Goal: Task Accomplishment & Management: Manage account settings

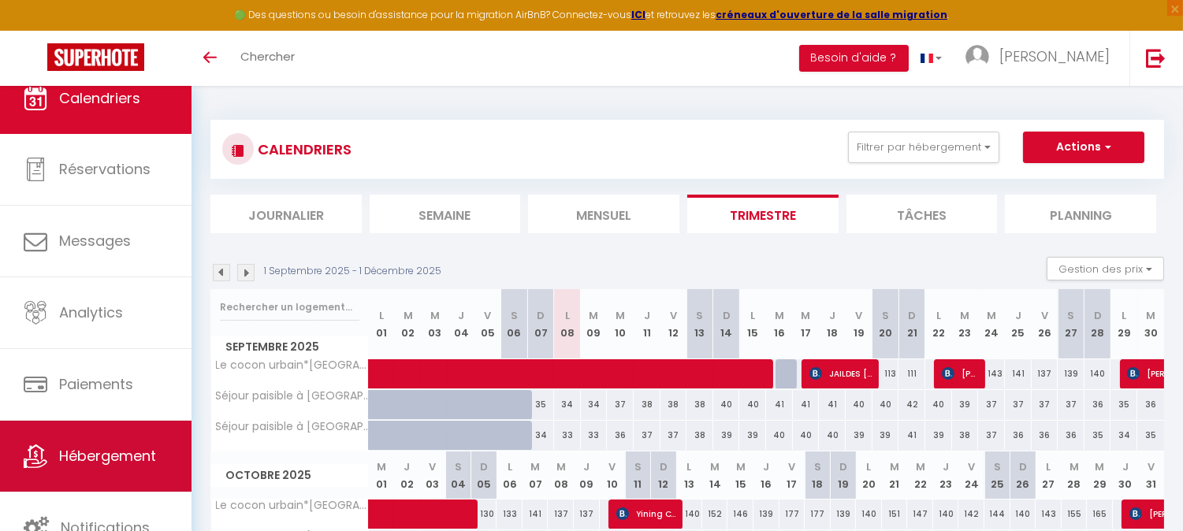
click at [114, 470] on link "Hébergement" at bounding box center [95, 456] width 191 height 71
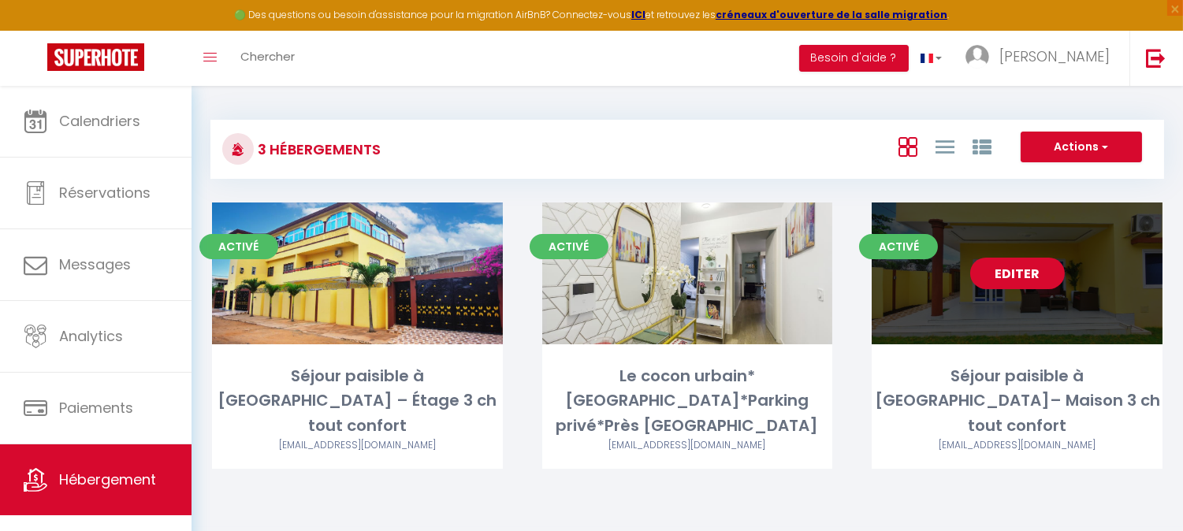
click at [1033, 272] on link "Editer" at bounding box center [1017, 274] width 95 height 32
select select "3"
select select "2"
select select "1"
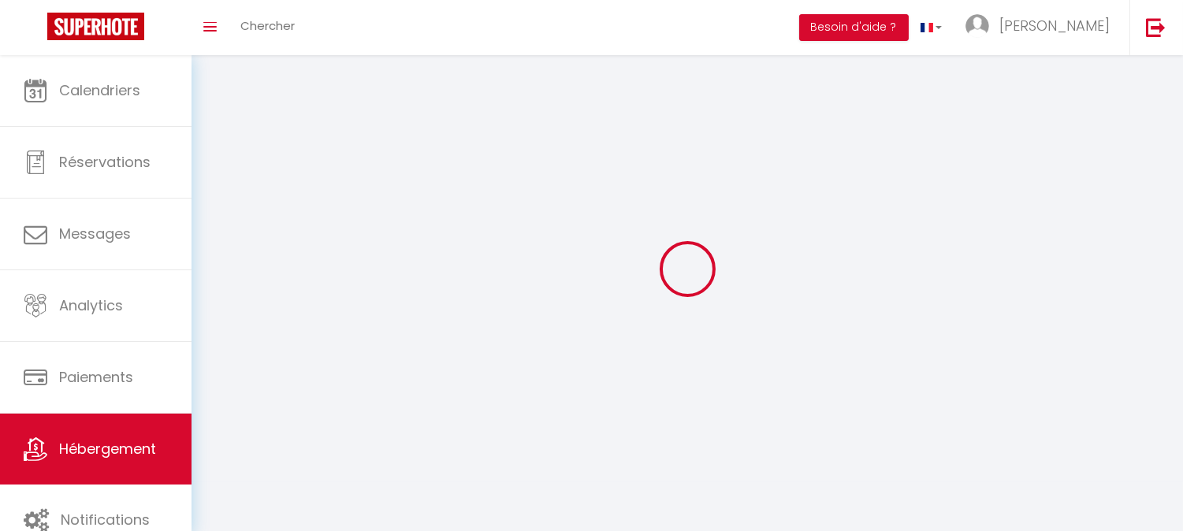
select select
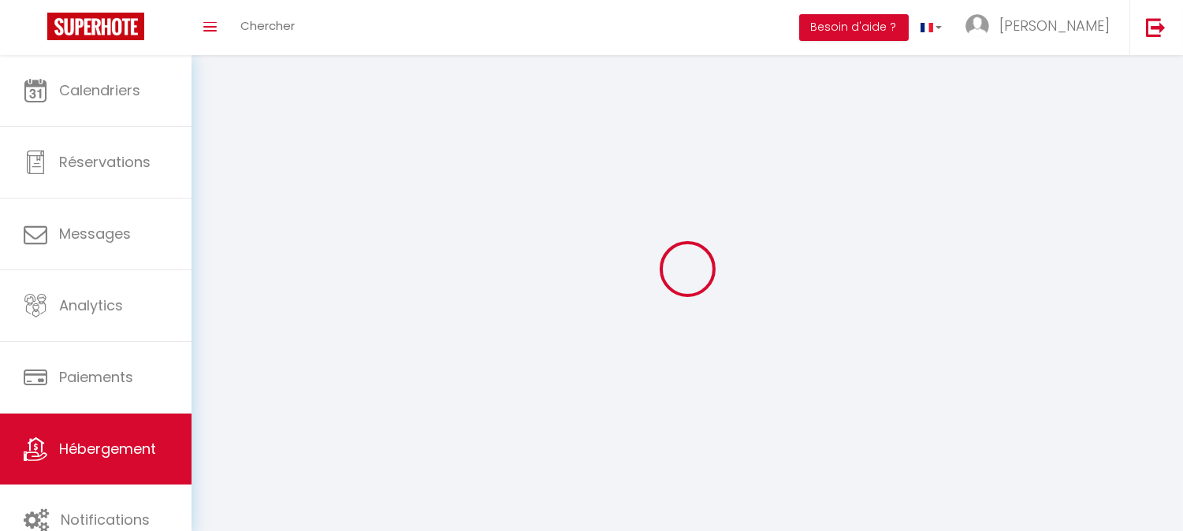
select select
checkbox input "false"
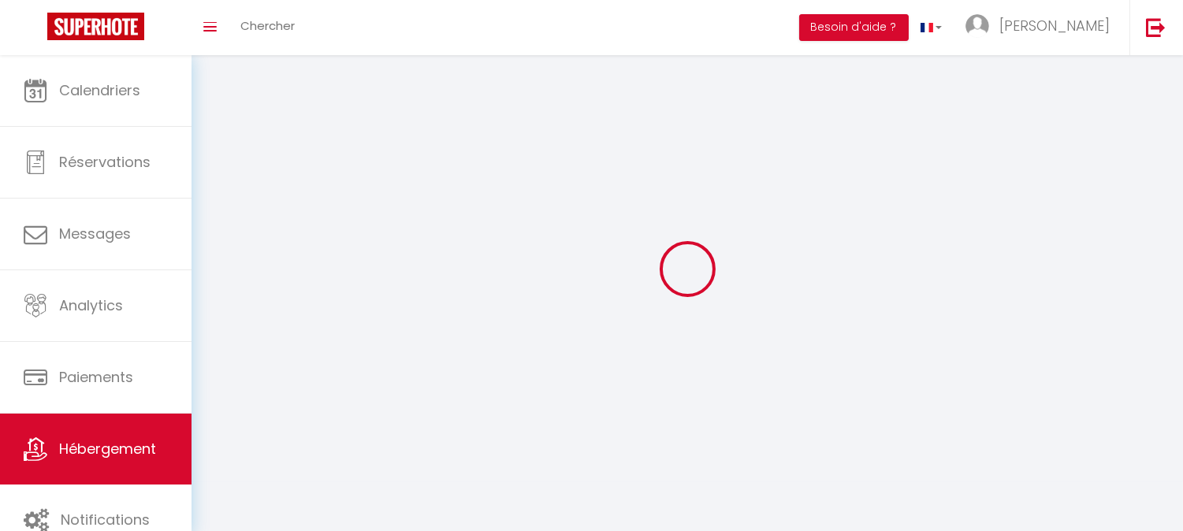
select select
select select "1"
select select "28"
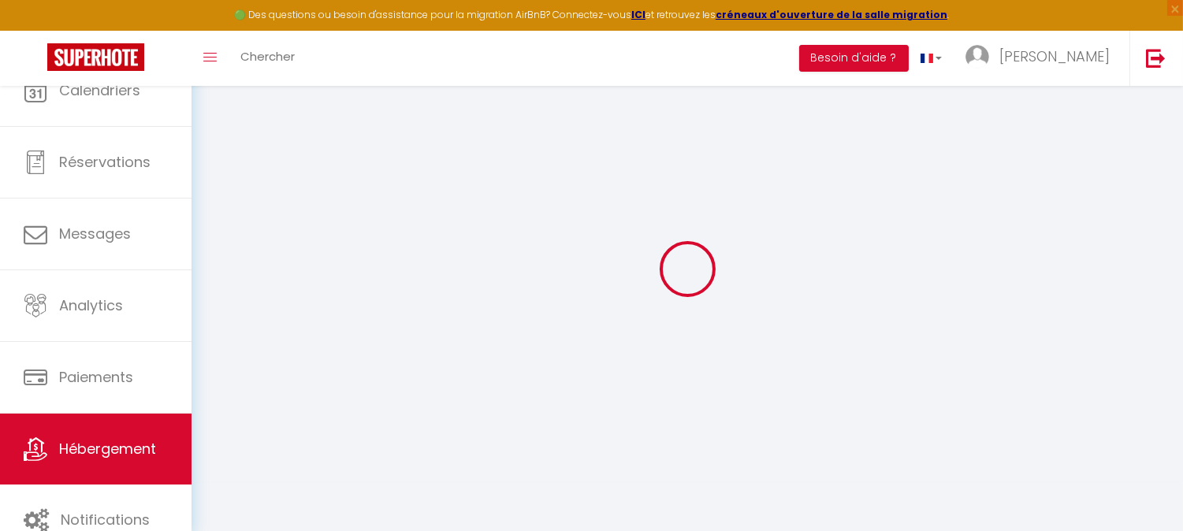
select select
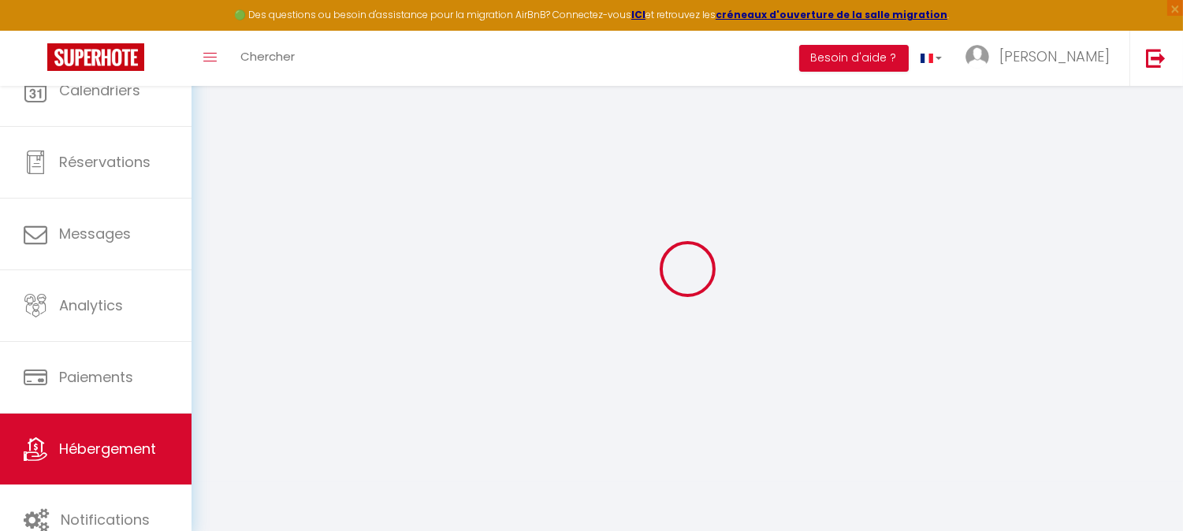
select select
checkbox input "false"
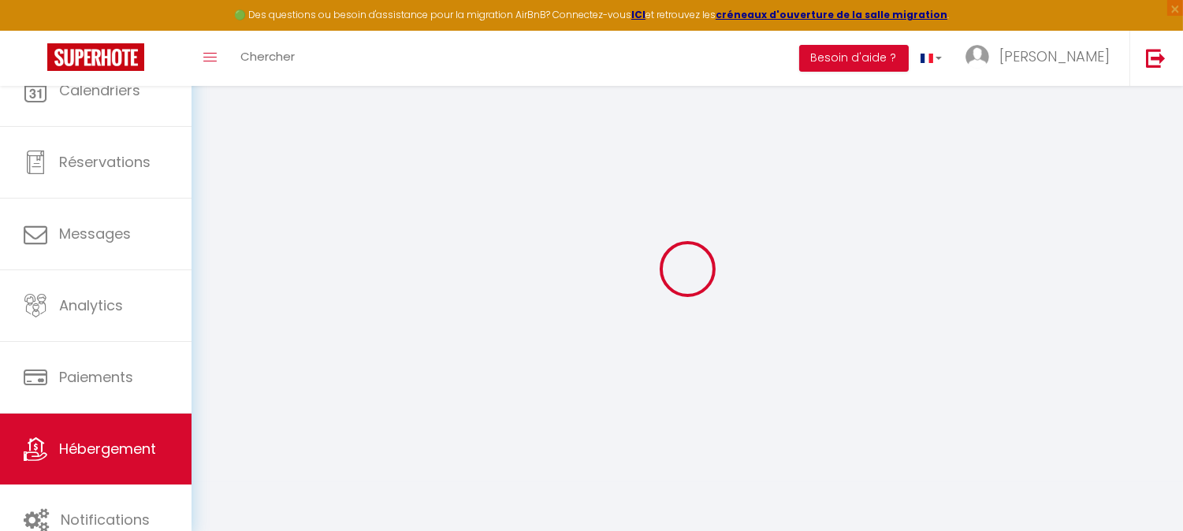
select select
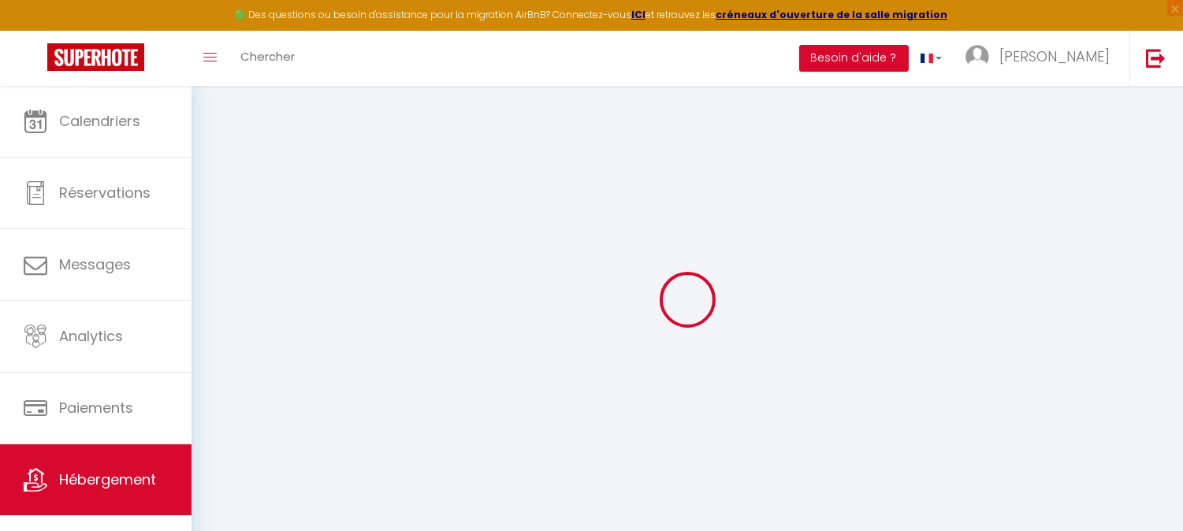
select select
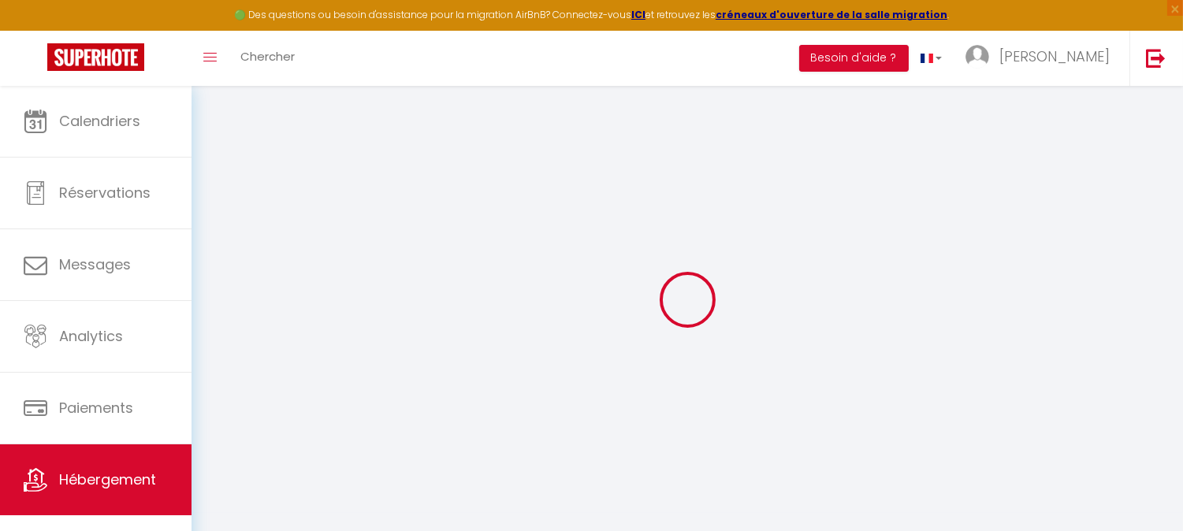
select select
checkbox input "false"
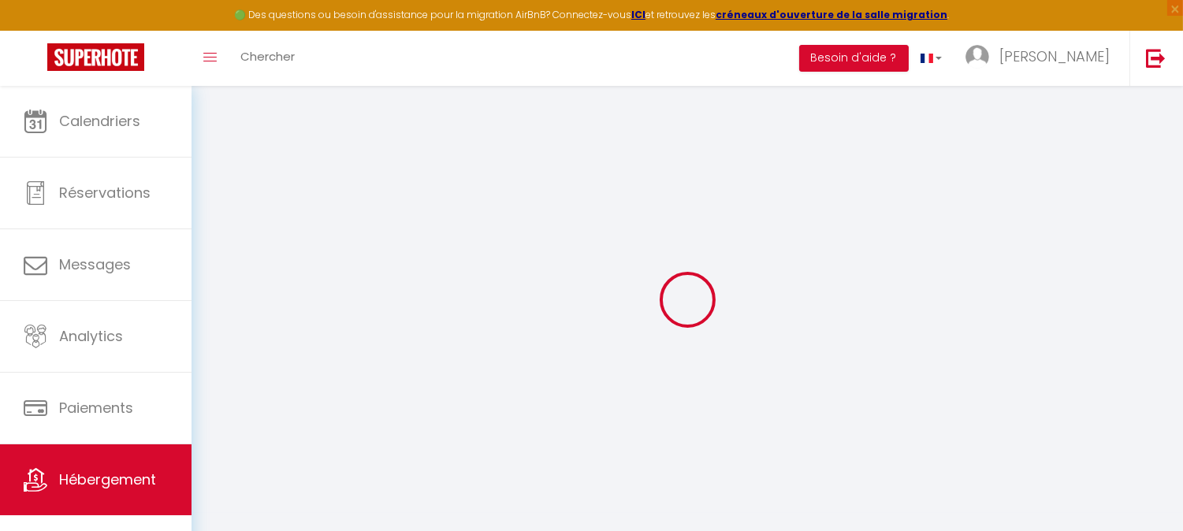
select select
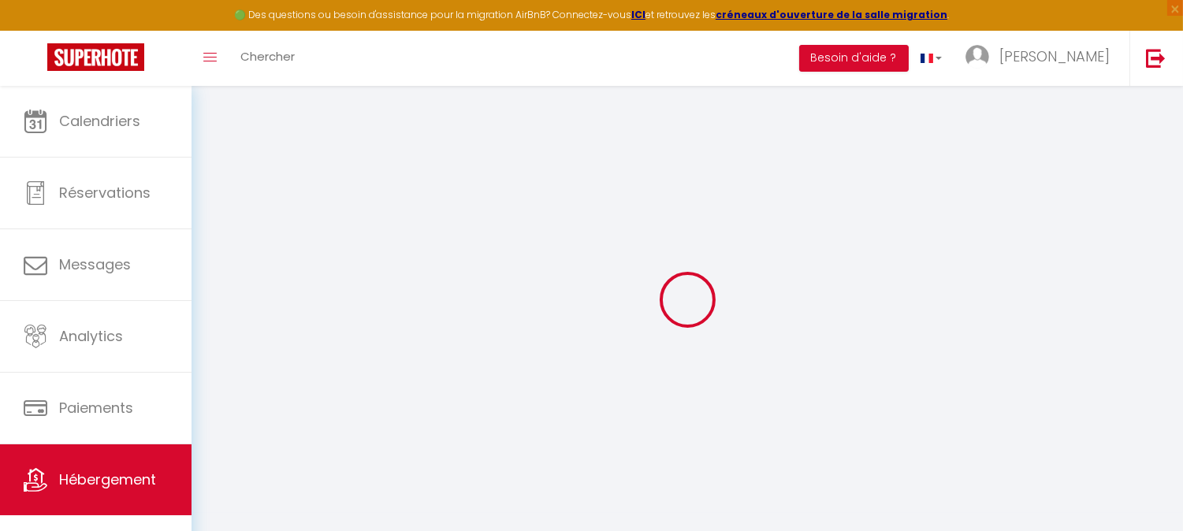
select select
checkbox input "false"
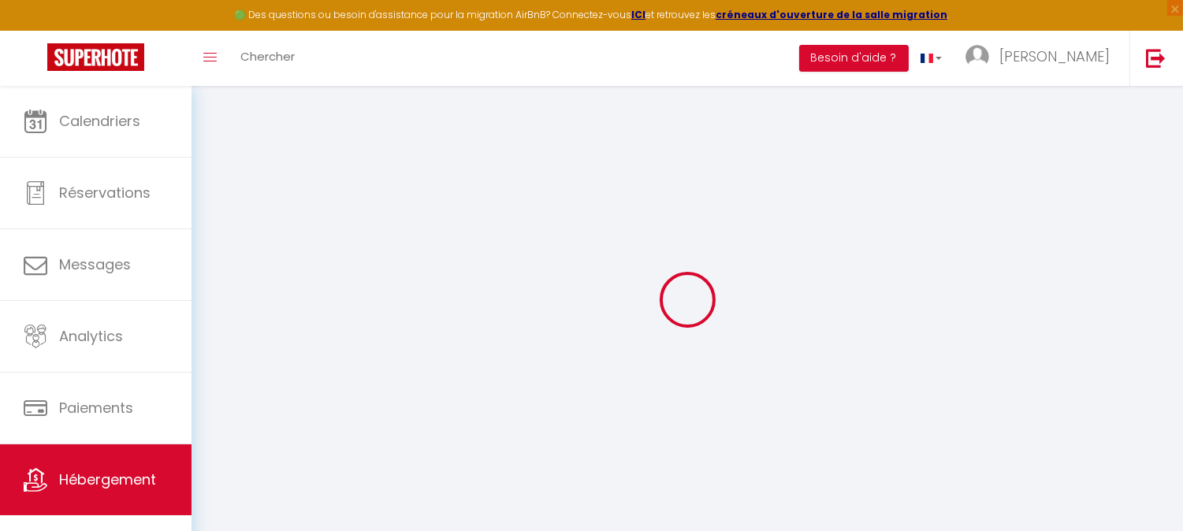
checkbox input "false"
select select
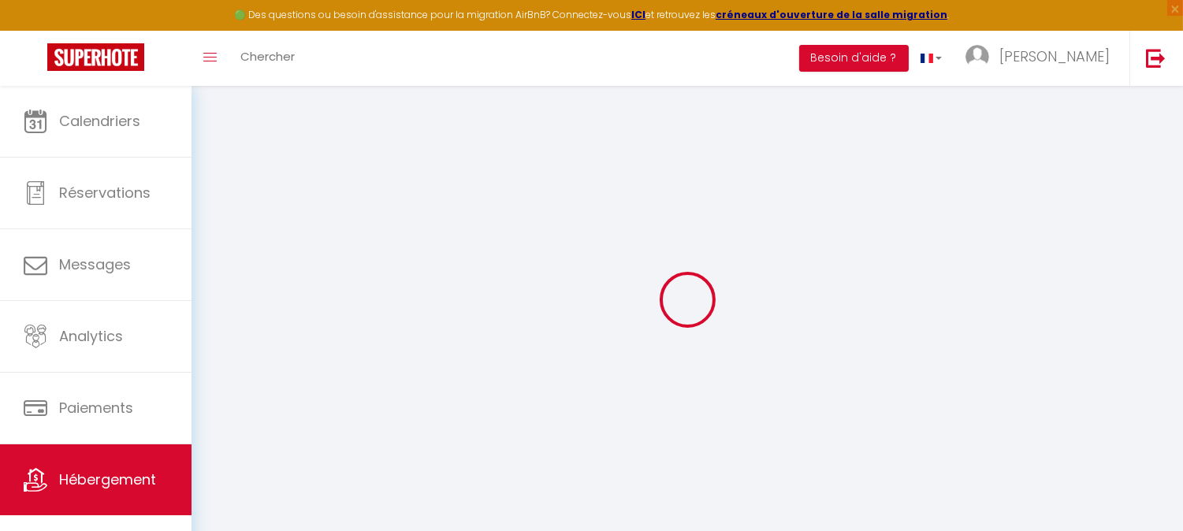
select select
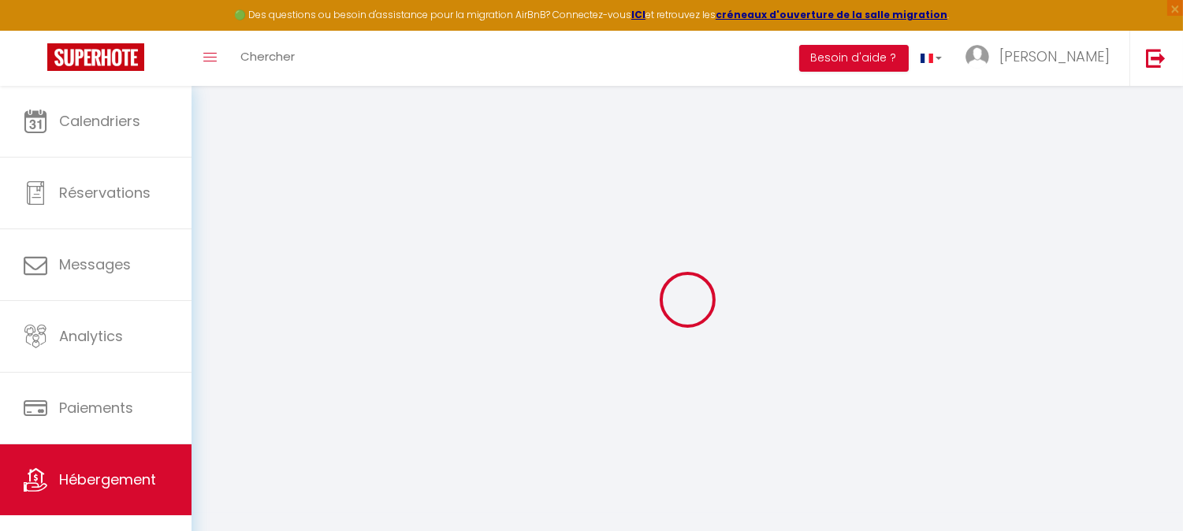
checkbox input "false"
select select
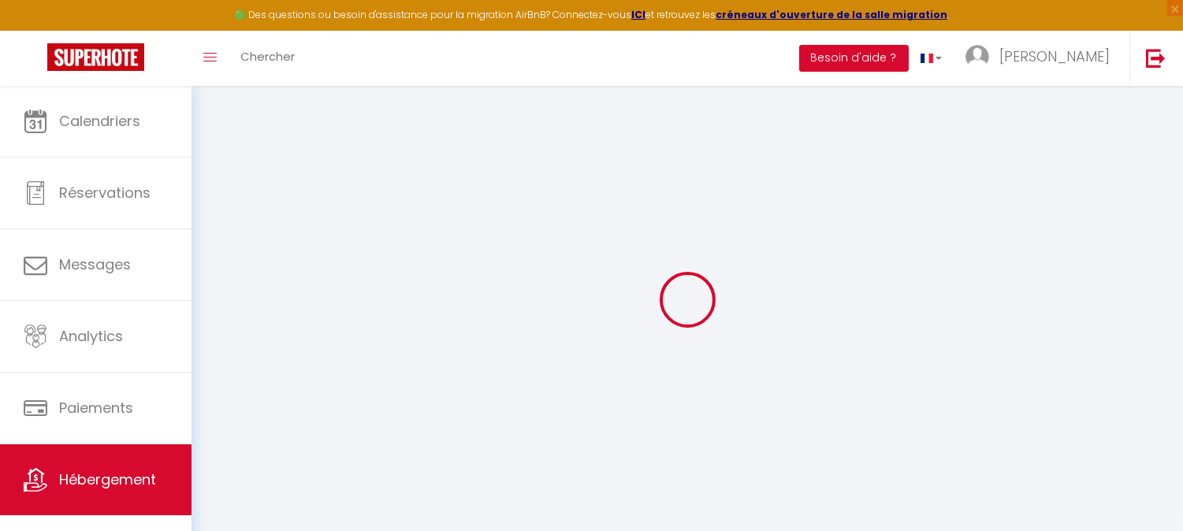
select select
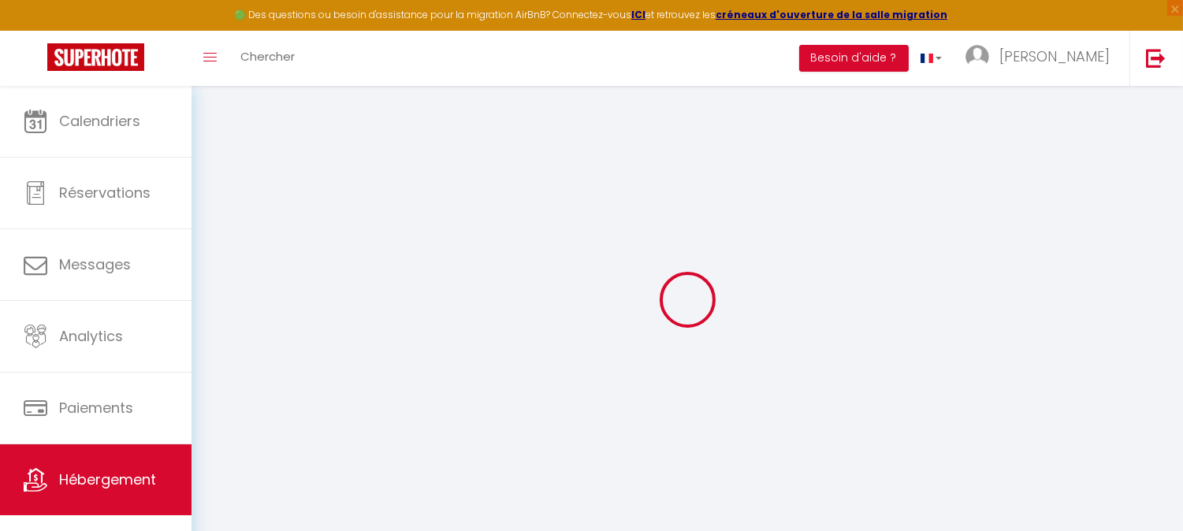
select select
checkbox input "false"
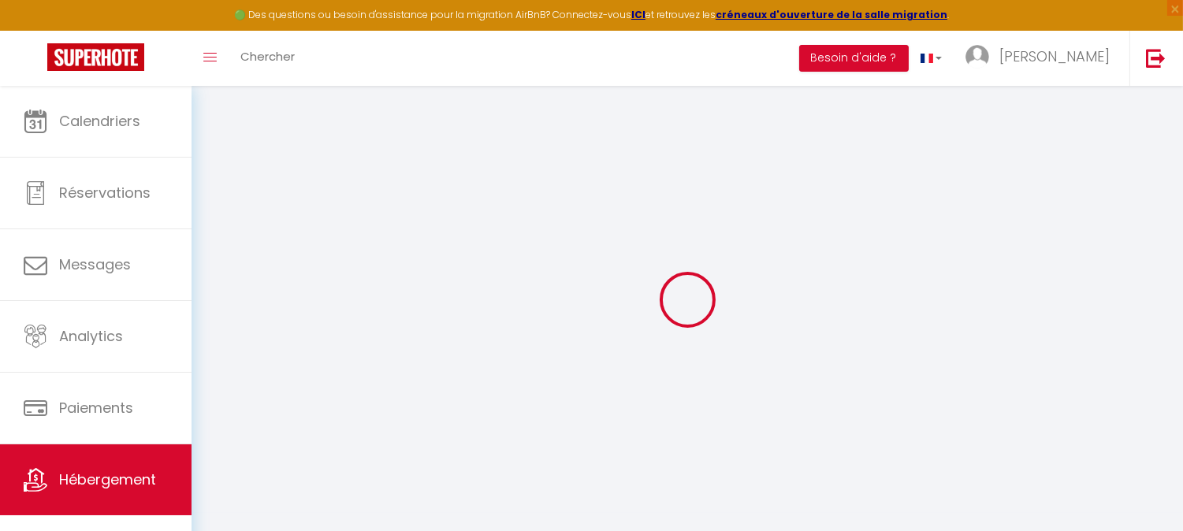
checkbox input "false"
select select
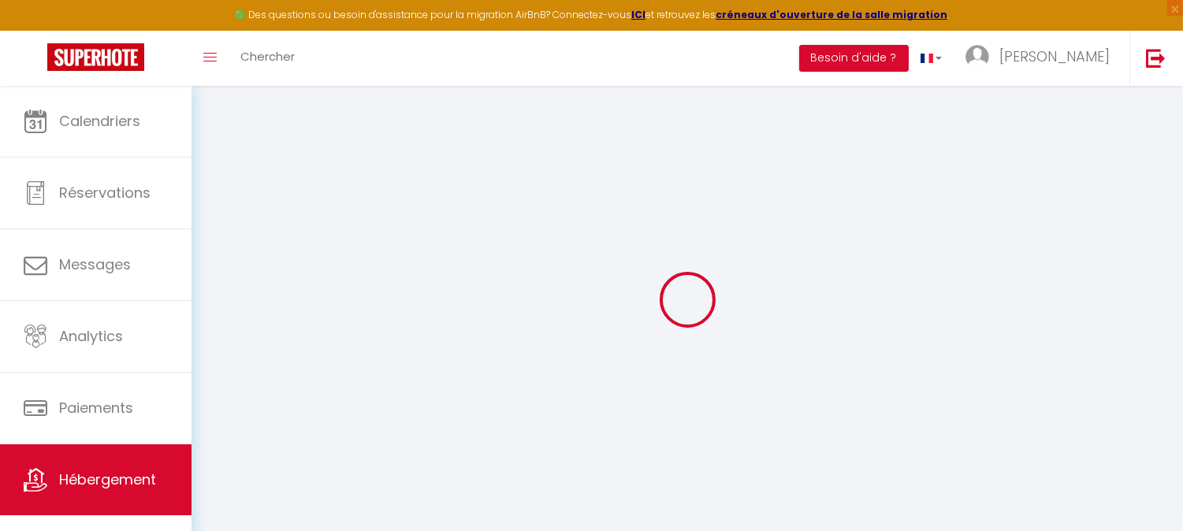
select select
checkbox input "false"
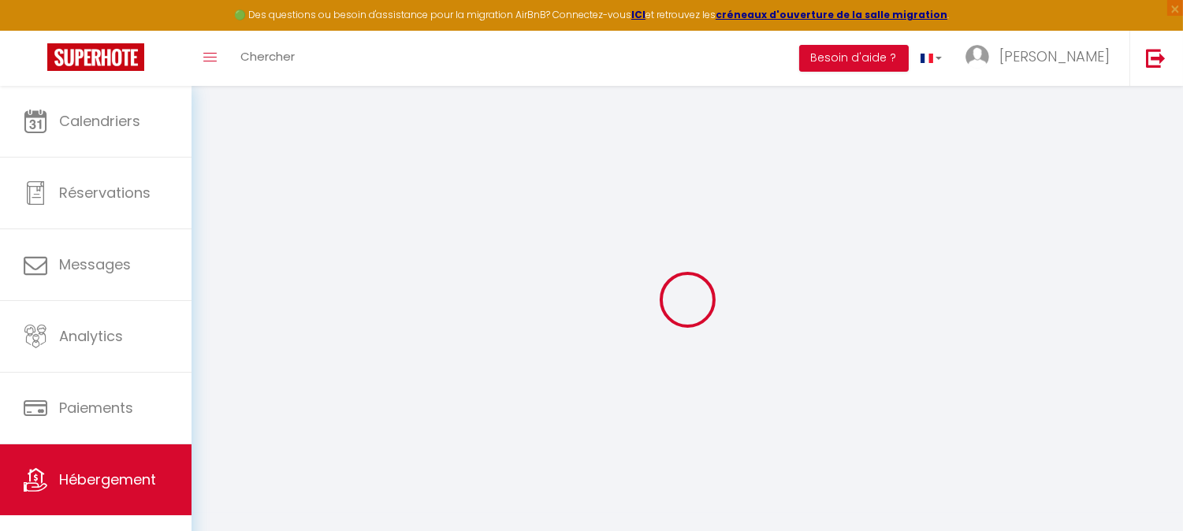
checkbox input "false"
select select
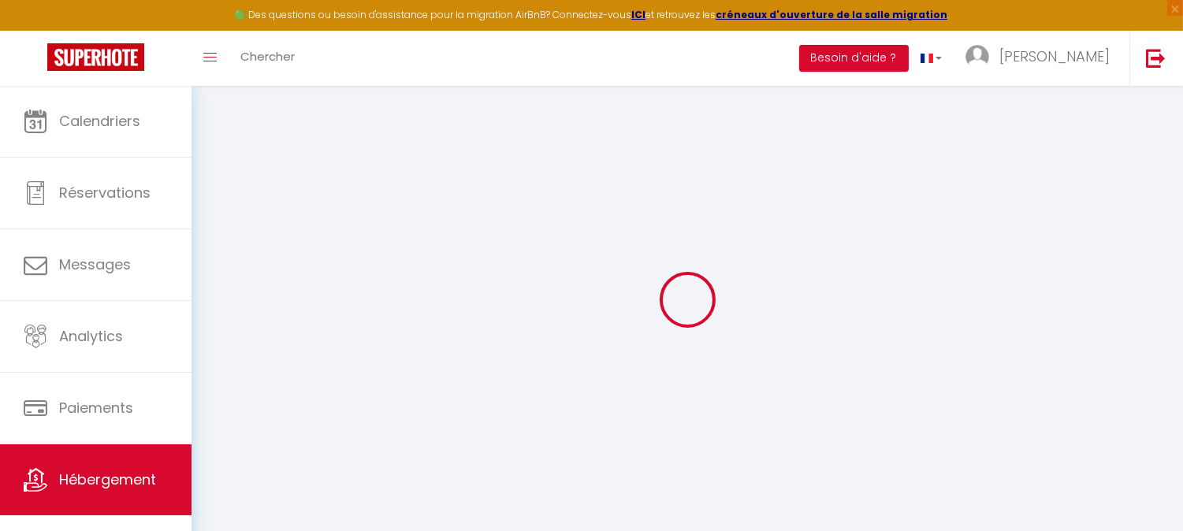
type input "Séjour paisible à [GEOGRAPHIC_DATA]– Maison 3 ch tout confort"
type input "[PERSON_NAME]"
type input "ATTIGNON"
type input "78500"
type input "SARTROUVILLE"
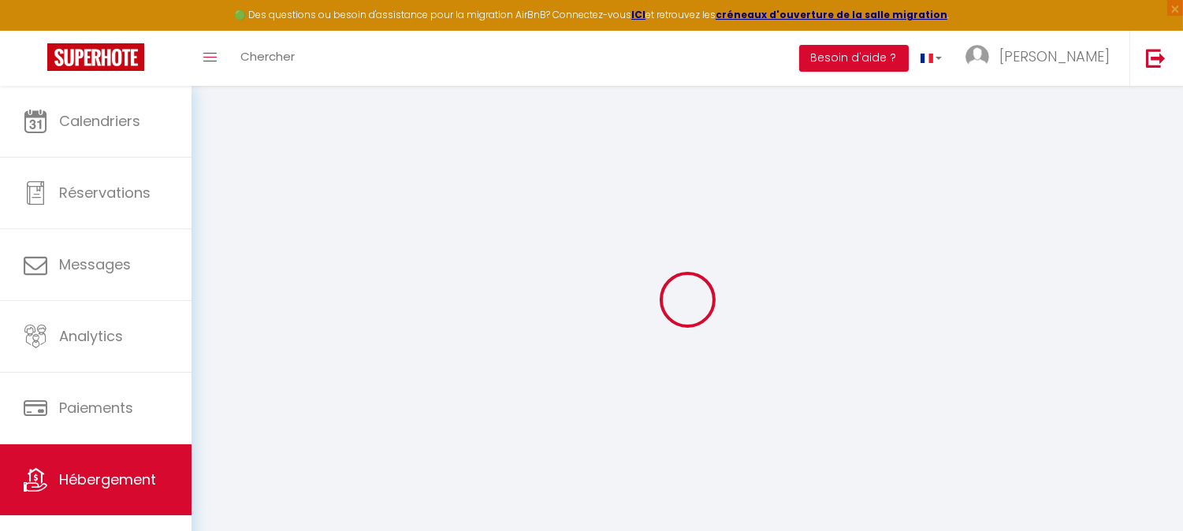
select select "6"
select select "3"
type input "38"
type input "10"
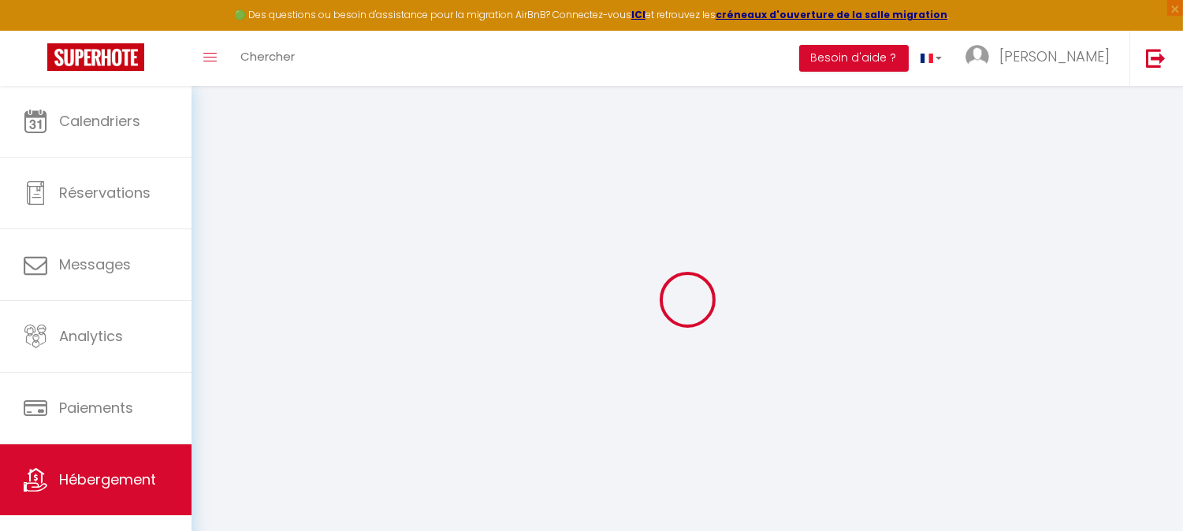
type input "23"
select select
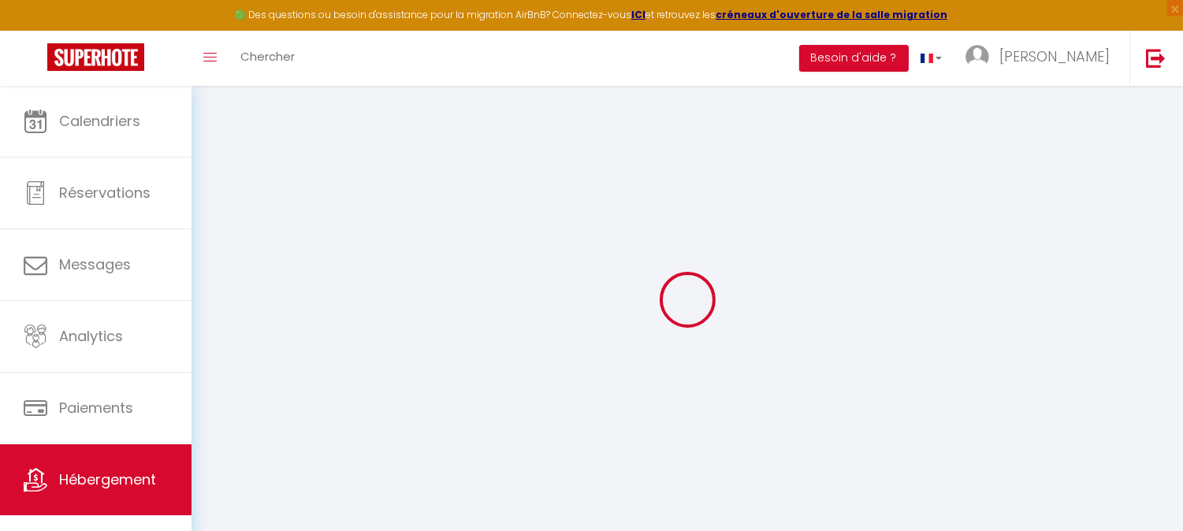
select select
type input "aa Lot N°30"
type input "443"
type input "Zopah"
select select "25"
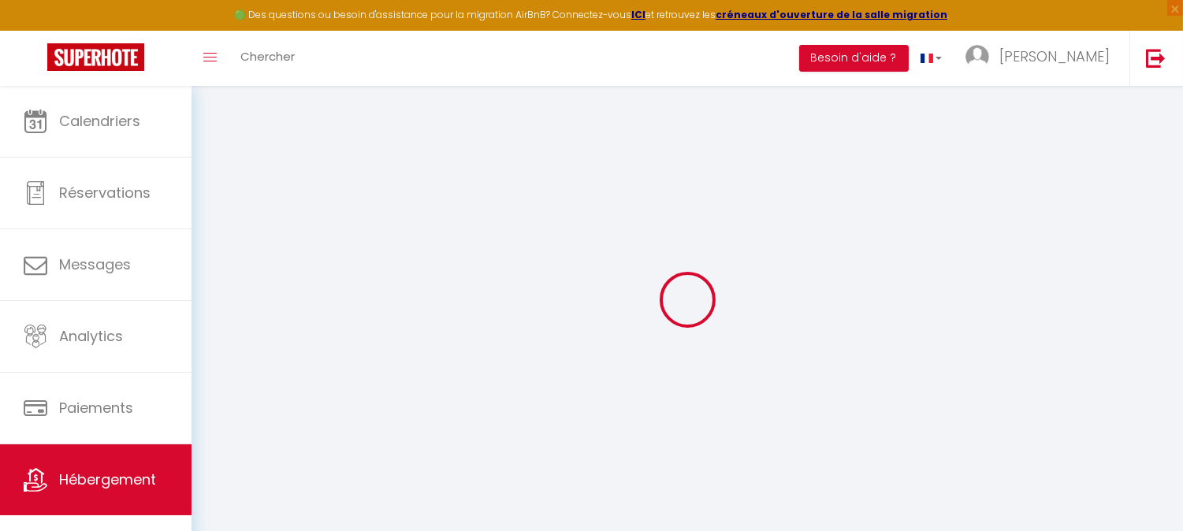
type input "[EMAIL_ADDRESS][DOMAIN_NAME]"
select select "12844"
checkbox input "false"
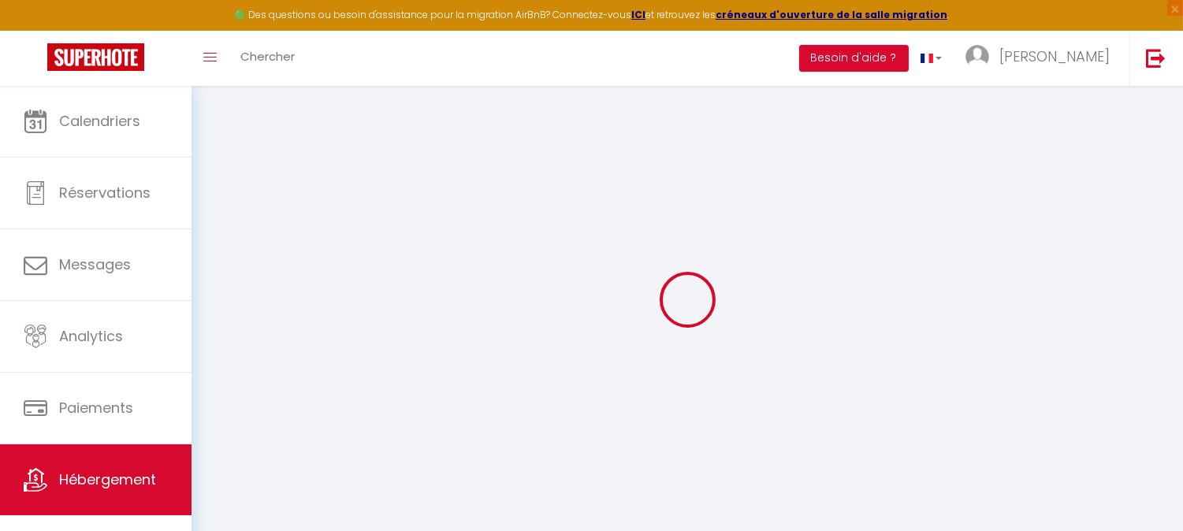
checkbox input "false"
type input "0"
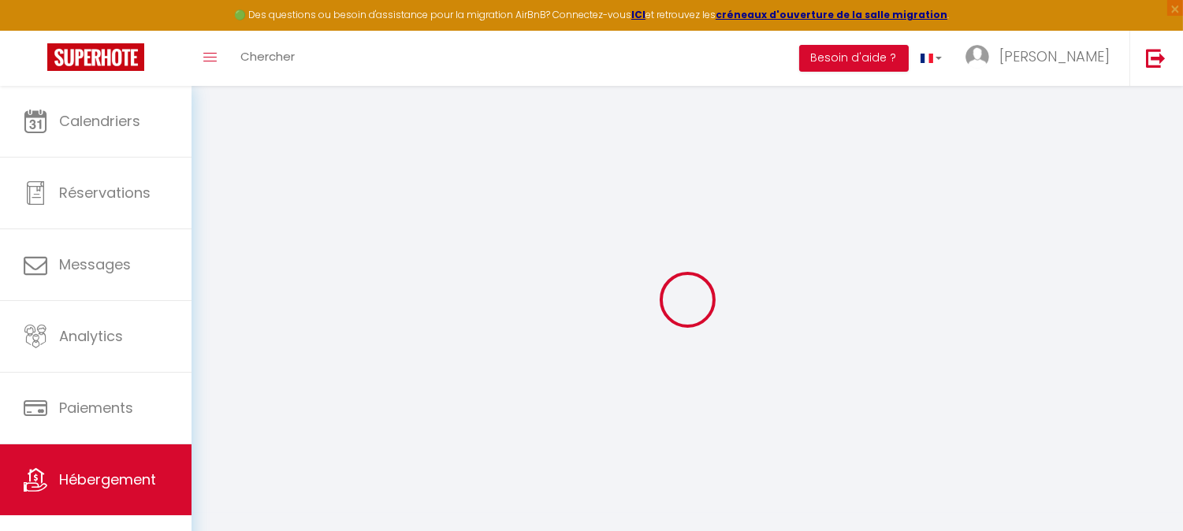
select select
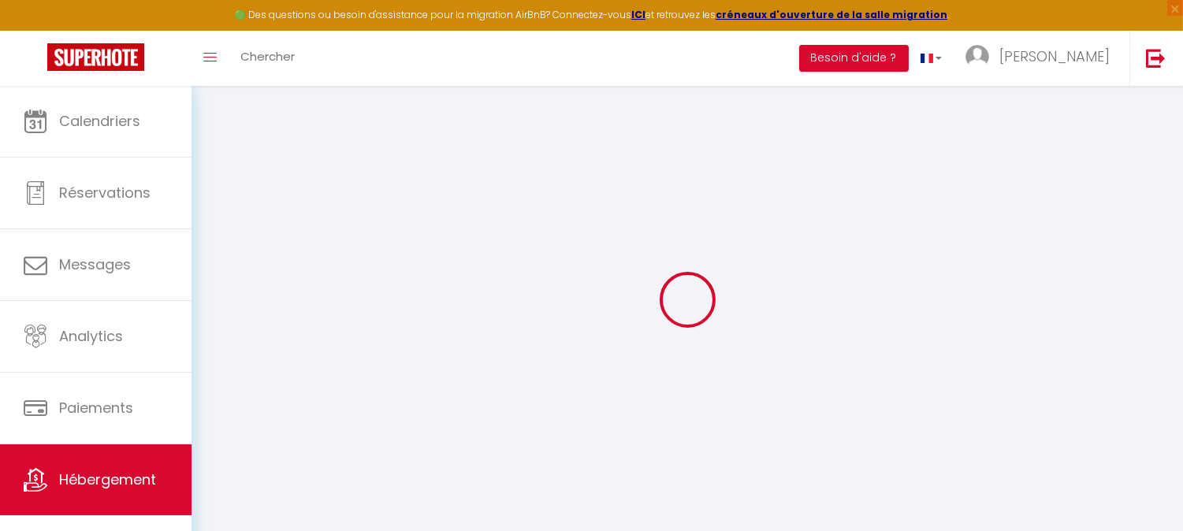
checkbox input "false"
select select
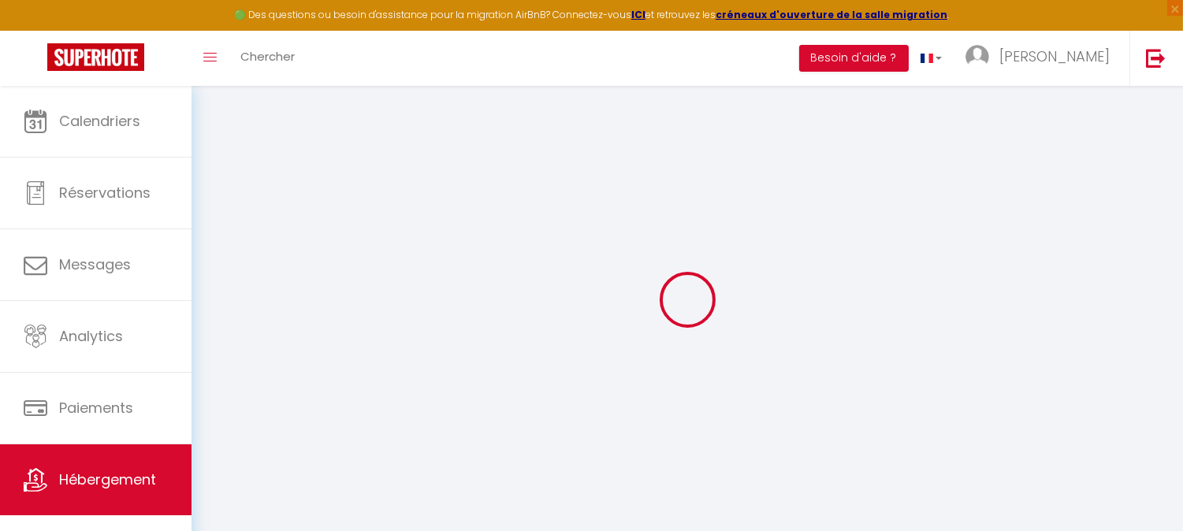
select select
checkbox input "false"
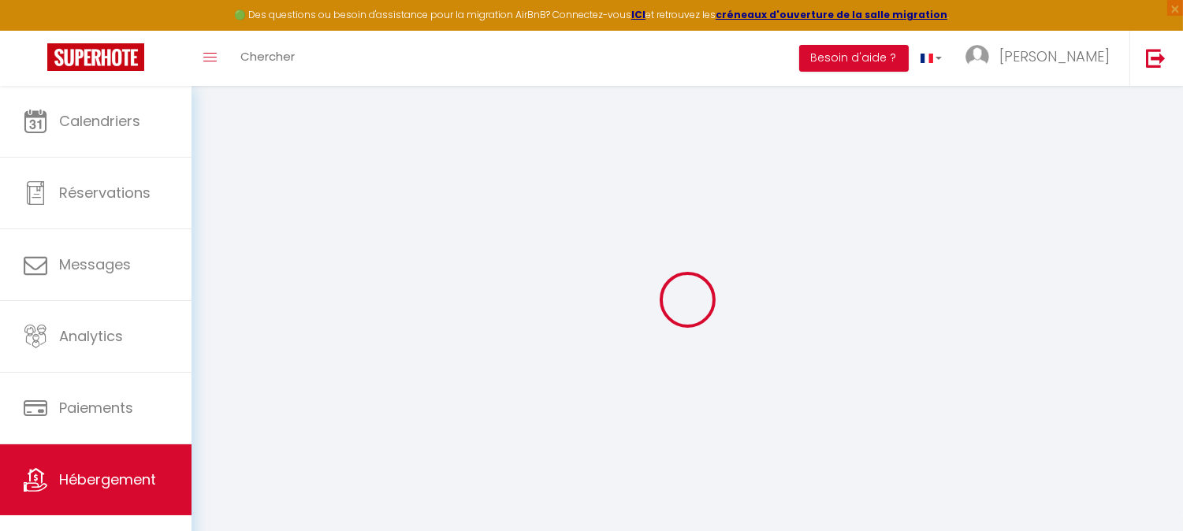
checkbox input "false"
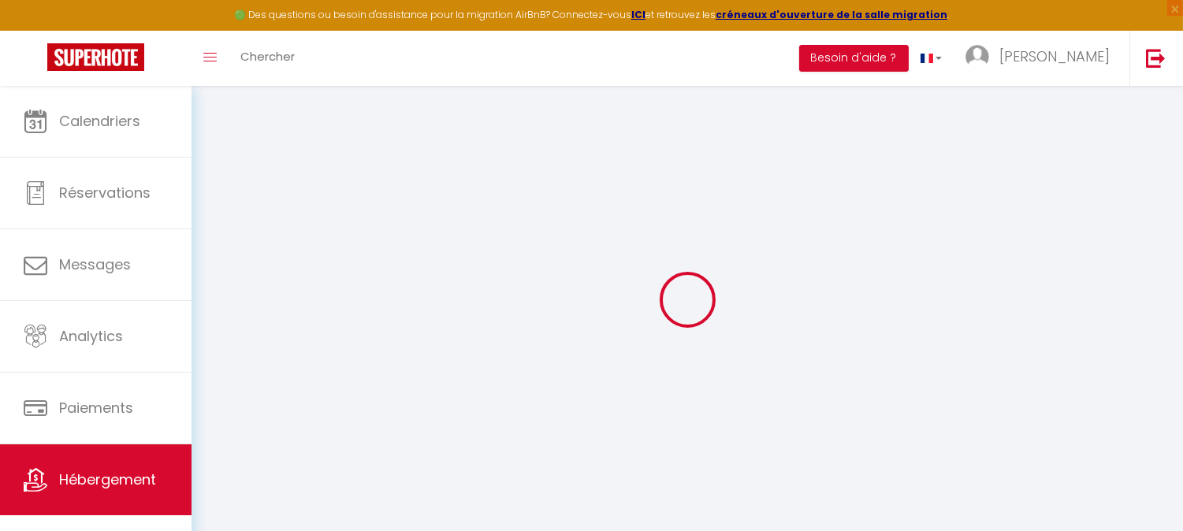
checkbox input "false"
select select "14:00"
select select
select select "12:00"
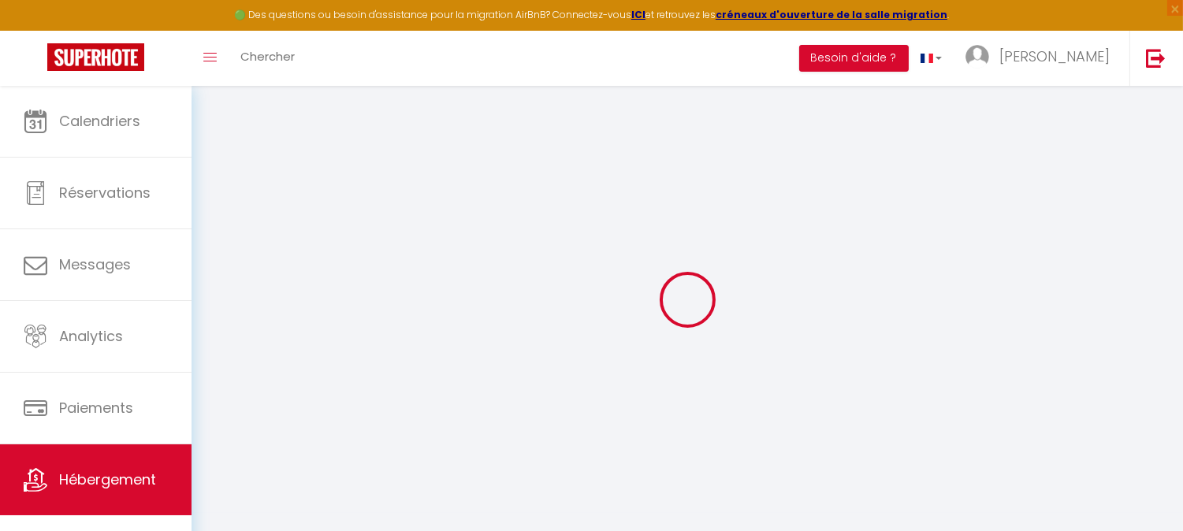
select select "30"
select select "120"
select select
checkbox input "false"
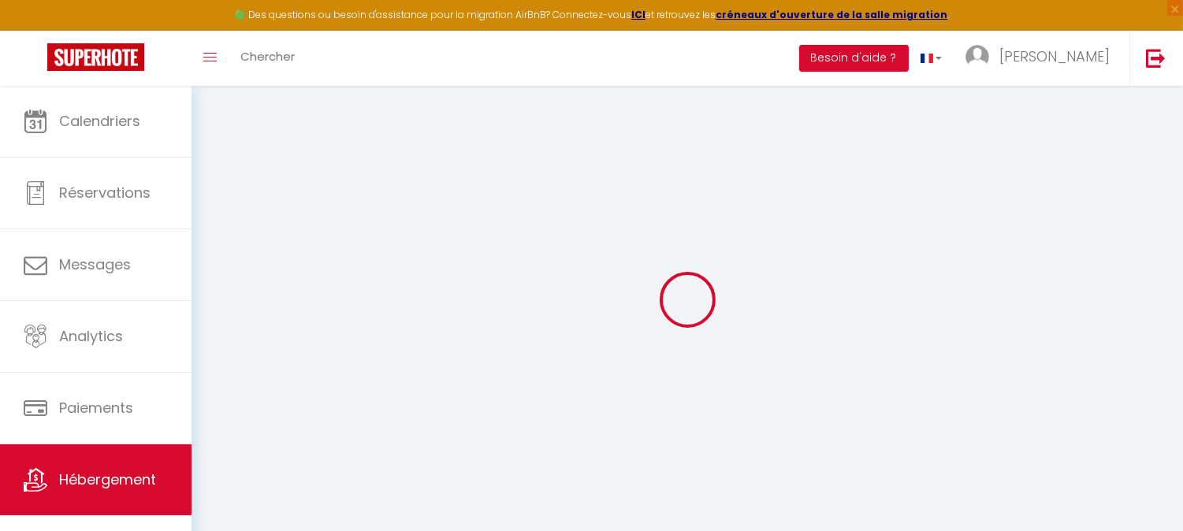
checkbox input "false"
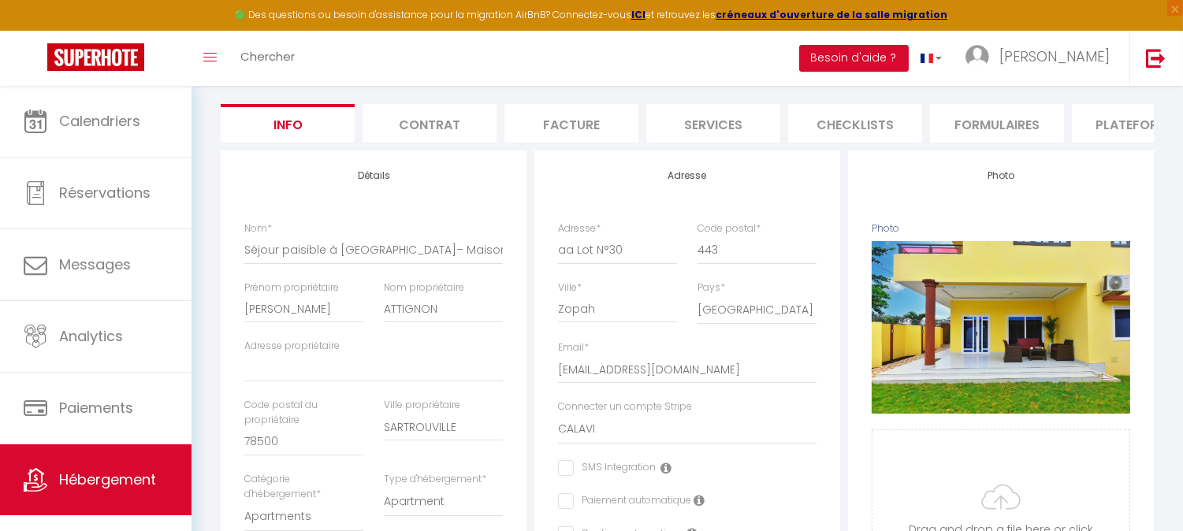
scroll to position [245, 0]
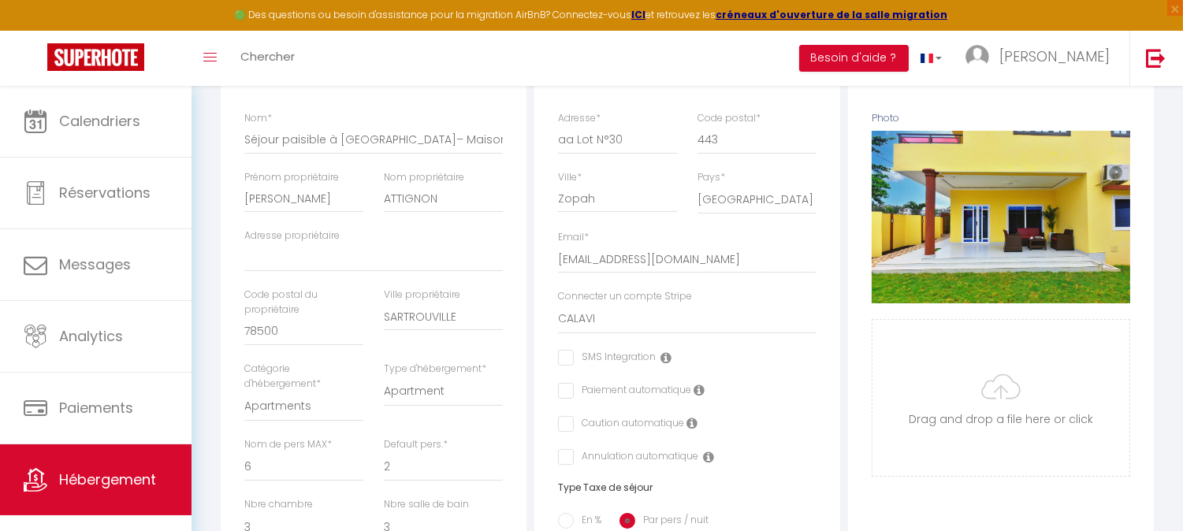
select select
checkbox input "false"
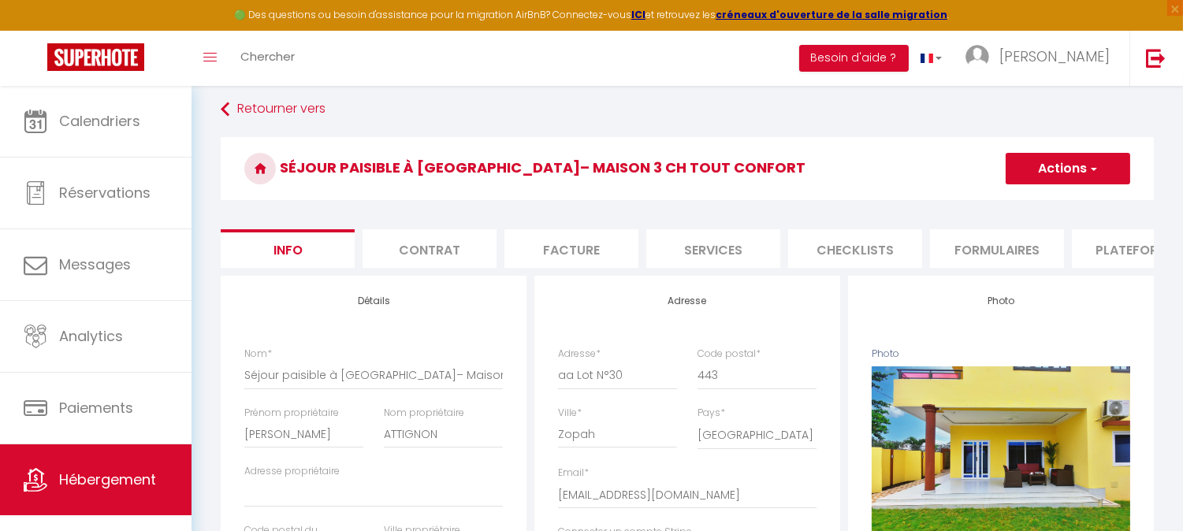
scroll to position [0, 0]
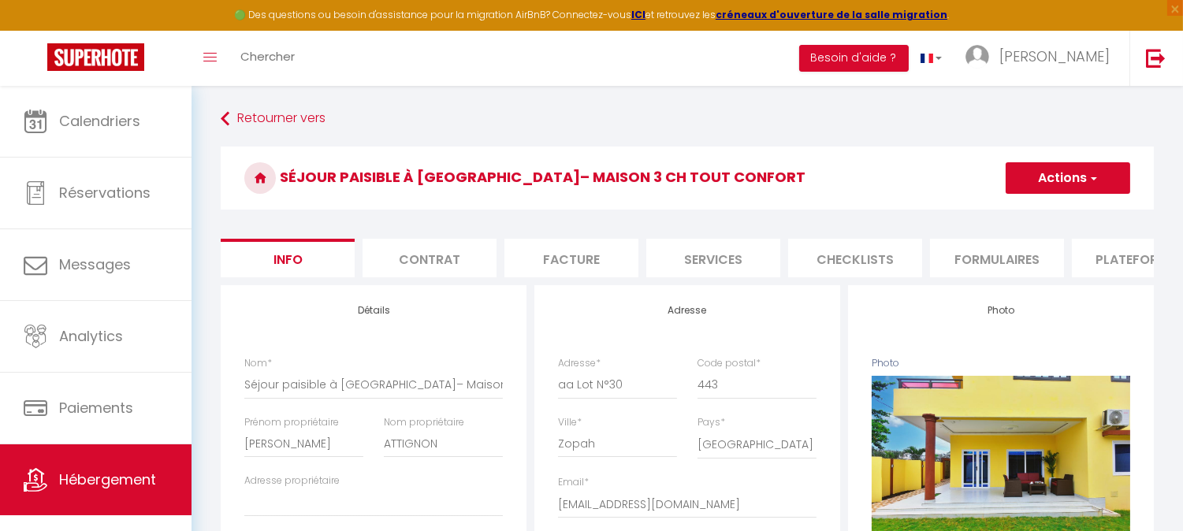
click at [1124, 254] on li "Plateformes" at bounding box center [1138, 258] width 134 height 39
select select
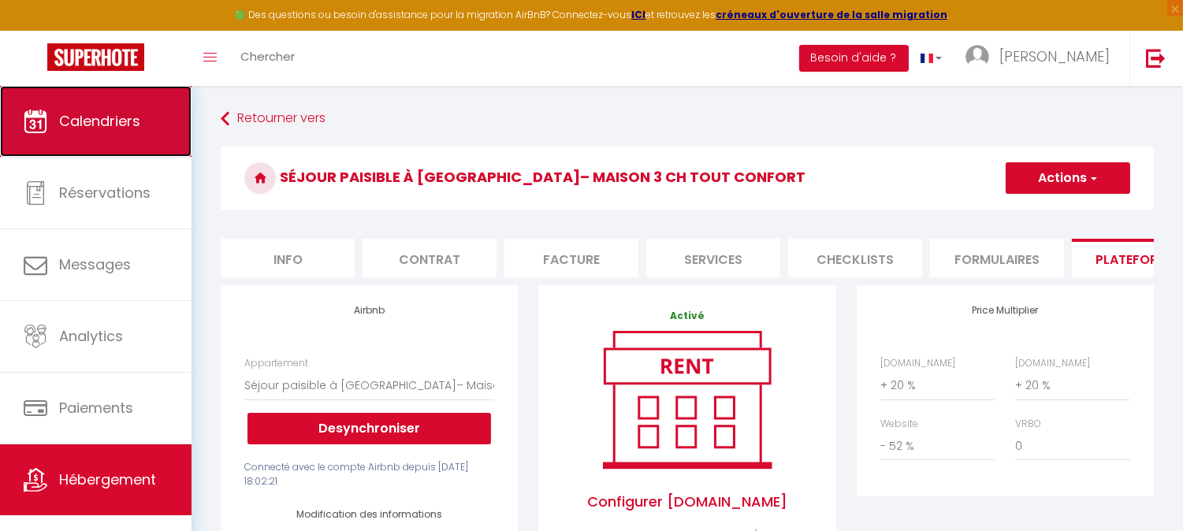
click at [105, 129] on span "Calendriers" at bounding box center [99, 121] width 81 height 20
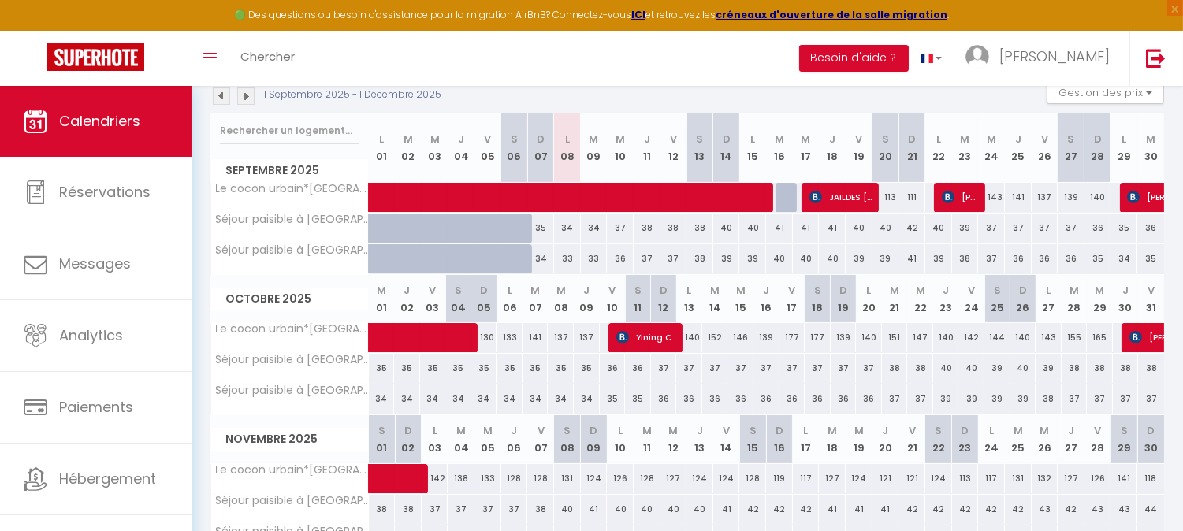
scroll to position [162, 0]
